Goal: Use online tool/utility: Utilize a website feature to perform a specific function

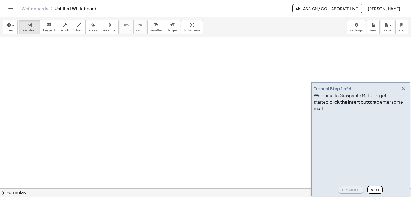
click at [403, 92] on icon "button" at bounding box center [403, 89] width 6 height 6
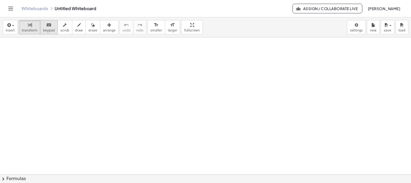
click at [47, 29] on span "keypad" at bounding box center [49, 31] width 12 height 4
click at [23, 30] on span "transform" at bounding box center [30, 31] width 16 height 4
click at [11, 27] on span "button" at bounding box center [11, 26] width 1 height 4
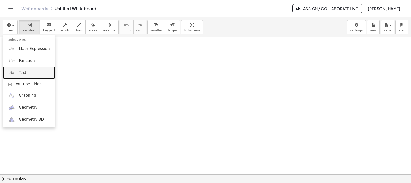
click at [21, 70] on span "Text" at bounding box center [22, 72] width 7 height 5
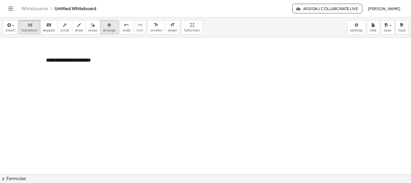
click at [103, 30] on span "arrange" at bounding box center [109, 31] width 13 height 4
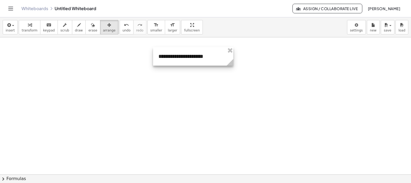
drag, startPoint x: 98, startPoint y: 58, endPoint x: 213, endPoint y: 54, distance: 114.6
click at [213, 54] on div at bounding box center [193, 56] width 80 height 18
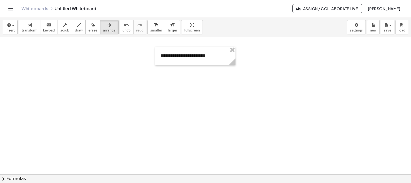
click at [76, 31] on button "draw" at bounding box center [79, 27] width 14 height 14
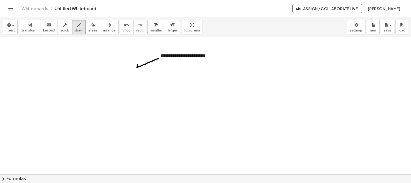
drag, startPoint x: 158, startPoint y: 59, endPoint x: 143, endPoint y: 68, distance: 18.6
click at [150, 29] on span "smaller" at bounding box center [156, 31] width 12 height 4
click at [60, 27] on div "button" at bounding box center [64, 25] width 9 height 6
click at [46, 27] on icon "keyboard" at bounding box center [48, 25] width 5 height 6
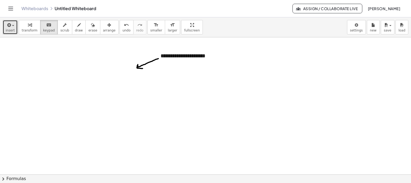
click at [13, 29] on span "insert" at bounding box center [10, 31] width 9 height 4
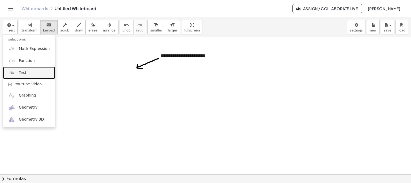
click at [25, 71] on span "Text" at bounding box center [22, 72] width 7 height 5
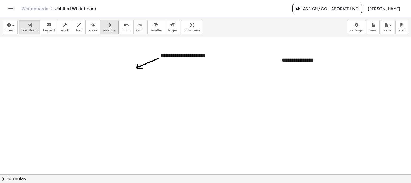
click at [103, 29] on span "arrange" at bounding box center [109, 31] width 13 height 4
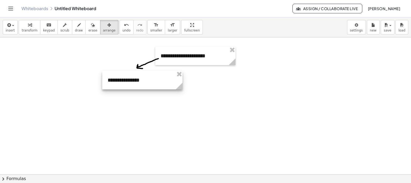
drag, startPoint x: 295, startPoint y: 56, endPoint x: 121, endPoint y: 76, distance: 175.3
click at [121, 76] on div at bounding box center [142, 80] width 80 height 18
click at [45, 29] on span "keypad" at bounding box center [49, 31] width 12 height 4
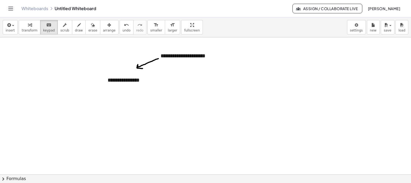
click at [129, 79] on div "**********" at bounding box center [142, 80] width 80 height 18
click at [128, 79] on div "**********" at bounding box center [142, 80] width 80 height 18
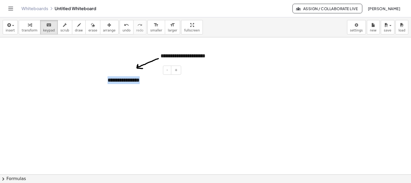
click at [128, 79] on div "**********" at bounding box center [142, 80] width 80 height 18
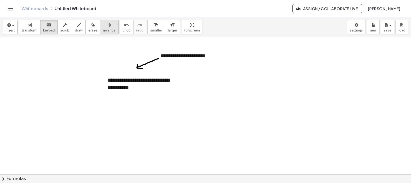
click at [107, 27] on icon "button" at bounding box center [109, 25] width 4 height 6
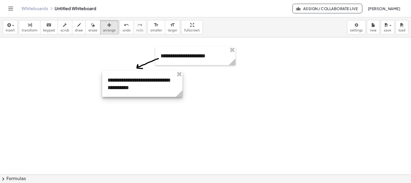
click at [159, 94] on div at bounding box center [142, 84] width 80 height 26
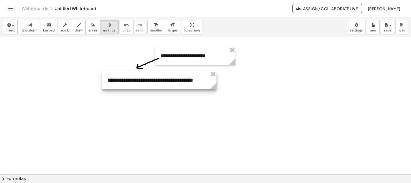
drag, startPoint x: 183, startPoint y: 94, endPoint x: 214, endPoint y: 93, distance: 30.8
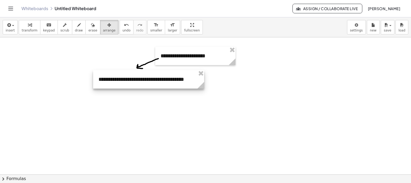
drag, startPoint x: 135, startPoint y: 80, endPoint x: 126, endPoint y: 79, distance: 9.1
click at [126, 79] on div at bounding box center [148, 79] width 111 height 18
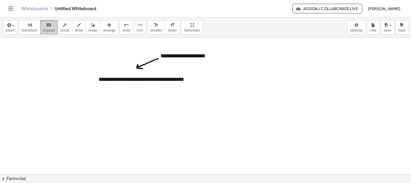
click at [44, 29] on span "keypad" at bounding box center [49, 31] width 12 height 4
click at [187, 83] on div "**********" at bounding box center [148, 79] width 111 height 18
click at [190, 81] on div "**********" at bounding box center [148, 79] width 111 height 18
click at [154, 79] on div "**********" at bounding box center [148, 83] width 111 height 26
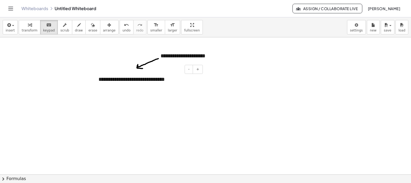
click at [178, 81] on div "**********" at bounding box center [148, 83] width 111 height 26
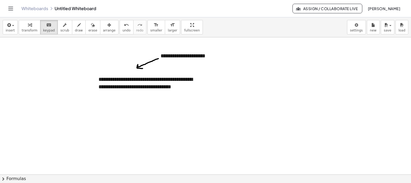
click at [178, 88] on div "**********" at bounding box center [148, 87] width 111 height 34
click at [155, 84] on div "**********" at bounding box center [148, 87] width 111 height 34
click at [107, 28] on icon "button" at bounding box center [109, 25] width 4 height 6
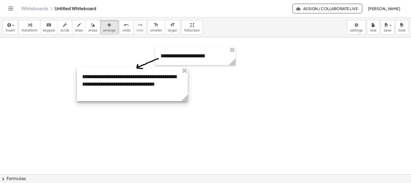
drag, startPoint x: 131, startPoint y: 85, endPoint x: 114, endPoint y: 82, distance: 16.5
click at [114, 82] on div at bounding box center [132, 85] width 111 height 34
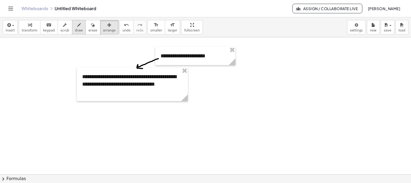
click at [72, 28] on button "draw" at bounding box center [79, 27] width 14 height 14
drag, startPoint x: 207, startPoint y: 60, endPoint x: 213, endPoint y: 69, distance: 10.7
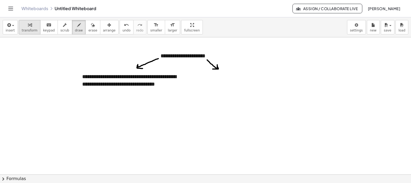
click at [19, 29] on button "transform" at bounding box center [30, 27] width 22 height 14
click at [15, 29] on button "insert" at bounding box center [10, 27] width 15 height 14
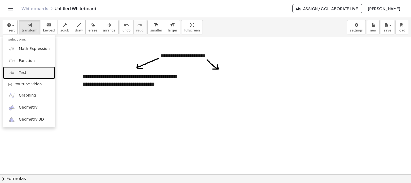
click at [24, 74] on span "Text" at bounding box center [22, 72] width 7 height 5
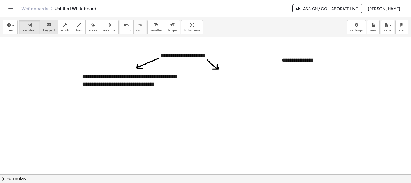
click at [45, 29] on span "keypad" at bounding box center [49, 31] width 12 height 4
click at [107, 26] on icon "button" at bounding box center [109, 25] width 4 height 6
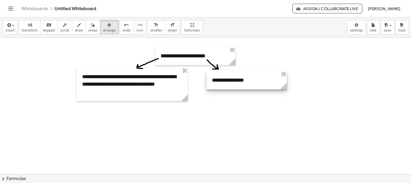
drag, startPoint x: 290, startPoint y: 68, endPoint x: 238, endPoint y: 82, distance: 53.9
click at [238, 82] on div at bounding box center [247, 80] width 80 height 18
click at [46, 25] on icon "keyboard" at bounding box center [48, 25] width 5 height 6
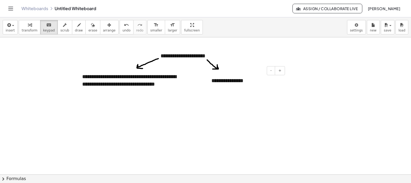
click at [228, 82] on div "**********" at bounding box center [246, 81] width 80 height 18
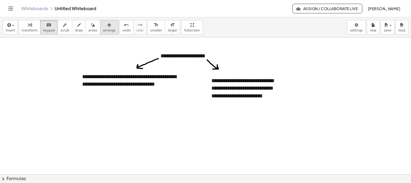
click at [107, 25] on icon "button" at bounding box center [109, 25] width 4 height 6
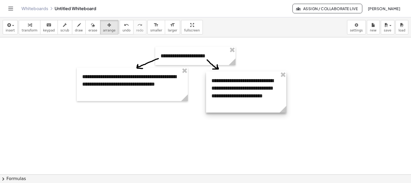
click at [256, 96] on div at bounding box center [246, 92] width 80 height 41
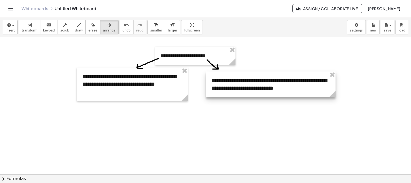
drag, startPoint x: 285, startPoint y: 106, endPoint x: 334, endPoint y: 106, distance: 49.2
click at [302, 83] on div at bounding box center [270, 85] width 129 height 26
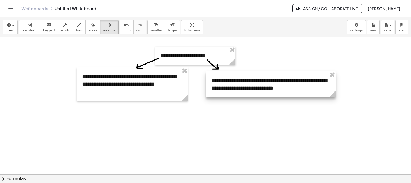
click at [302, 83] on div at bounding box center [270, 85] width 129 height 26
click at [297, 88] on div at bounding box center [270, 85] width 129 height 26
click at [48, 28] on div "keyboard" at bounding box center [49, 25] width 12 height 6
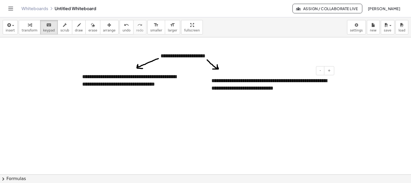
click at [288, 86] on div "**********" at bounding box center [270, 85] width 129 height 26
click at [289, 87] on div "**********" at bounding box center [270, 85] width 129 height 26
click at [75, 29] on span "draw" at bounding box center [79, 31] width 8 height 4
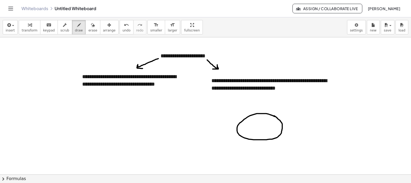
drag, startPoint x: 275, startPoint y: 117, endPoint x: 267, endPoint y: 123, distance: 10.3
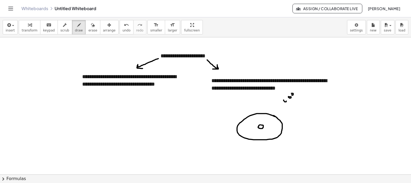
drag, startPoint x: 274, startPoint y: 104, endPoint x: 275, endPoint y: 108, distance: 3.8
drag, startPoint x: 266, startPoint y: 113, endPoint x: 271, endPoint y: 114, distance: 5.1
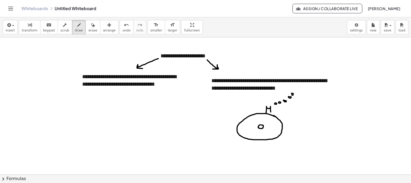
drag, startPoint x: 273, startPoint y: 112, endPoint x: 276, endPoint y: 110, distance: 3.2
drag, startPoint x: 273, startPoint y: 111, endPoint x: 282, endPoint y: 112, distance: 9.0
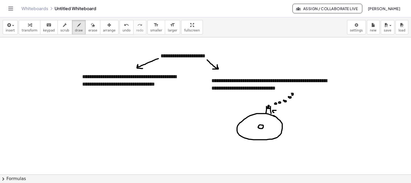
drag, startPoint x: 285, startPoint y: 110, endPoint x: 291, endPoint y: 111, distance: 5.4
drag, startPoint x: 291, startPoint y: 112, endPoint x: 296, endPoint y: 110, distance: 5.7
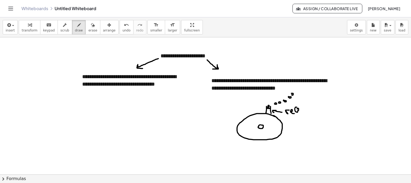
drag, startPoint x: 295, startPoint y: 107, endPoint x: 301, endPoint y: 111, distance: 6.7
drag, startPoint x: 303, startPoint y: 102, endPoint x: 307, endPoint y: 107, distance: 6.4
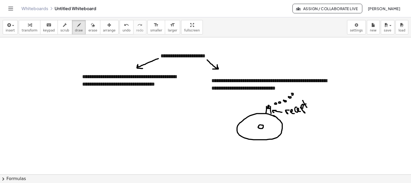
drag, startPoint x: 307, startPoint y: 104, endPoint x: 311, endPoint y: 101, distance: 4.2
drag, startPoint x: 311, startPoint y: 101, endPoint x: 314, endPoint y: 100, distance: 3.3
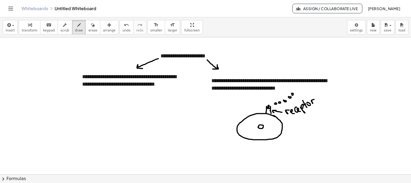
drag, startPoint x: 270, startPoint y: 111, endPoint x: 270, endPoint y: 116, distance: 5.1
drag, startPoint x: 267, startPoint y: 115, endPoint x: 271, endPoint y: 123, distance: 7.9
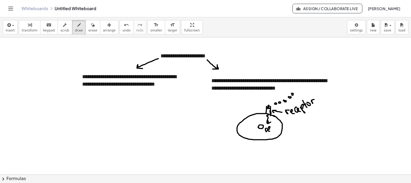
drag, startPoint x: 270, startPoint y: 127, endPoint x: 271, endPoint y: 130, distance: 2.8
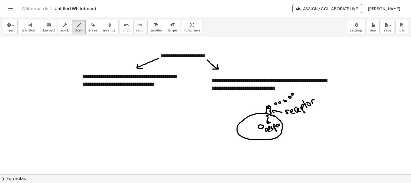
drag, startPoint x: 284, startPoint y: 121, endPoint x: 289, endPoint y: 121, distance: 4.5
